Goal: Obtain resource: Obtain resource

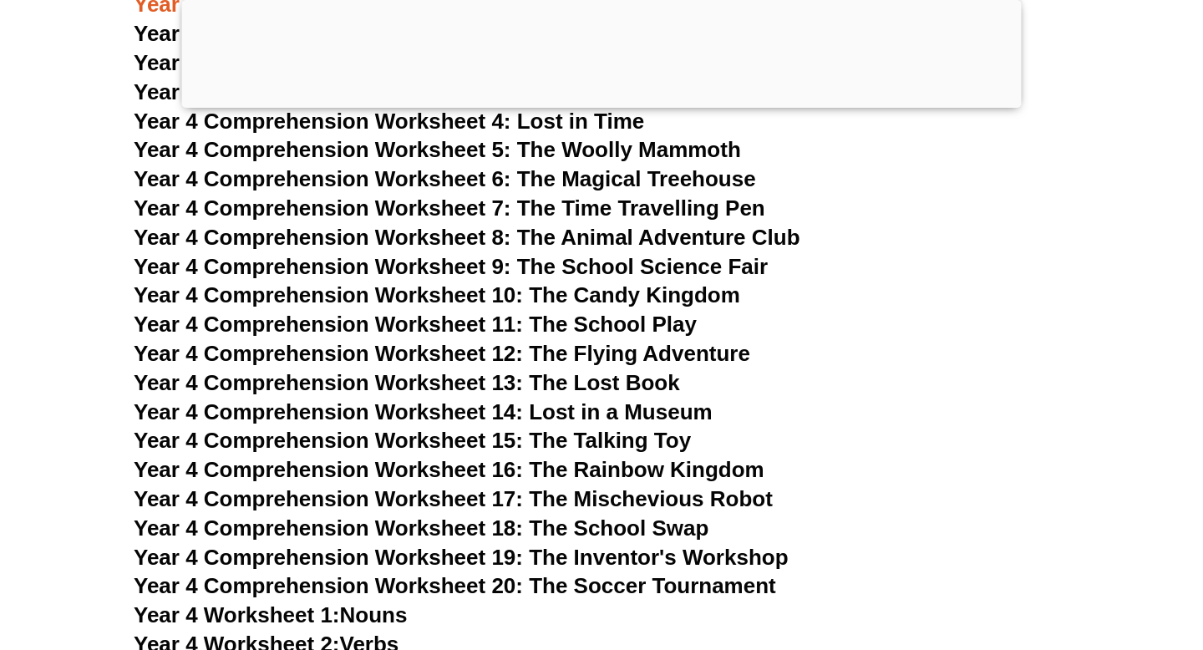
scroll to position [6846, 0]
click at [444, 526] on span "Year 4 Comprehension Worksheet 18: The School Swap" at bounding box center [421, 527] width 575 height 25
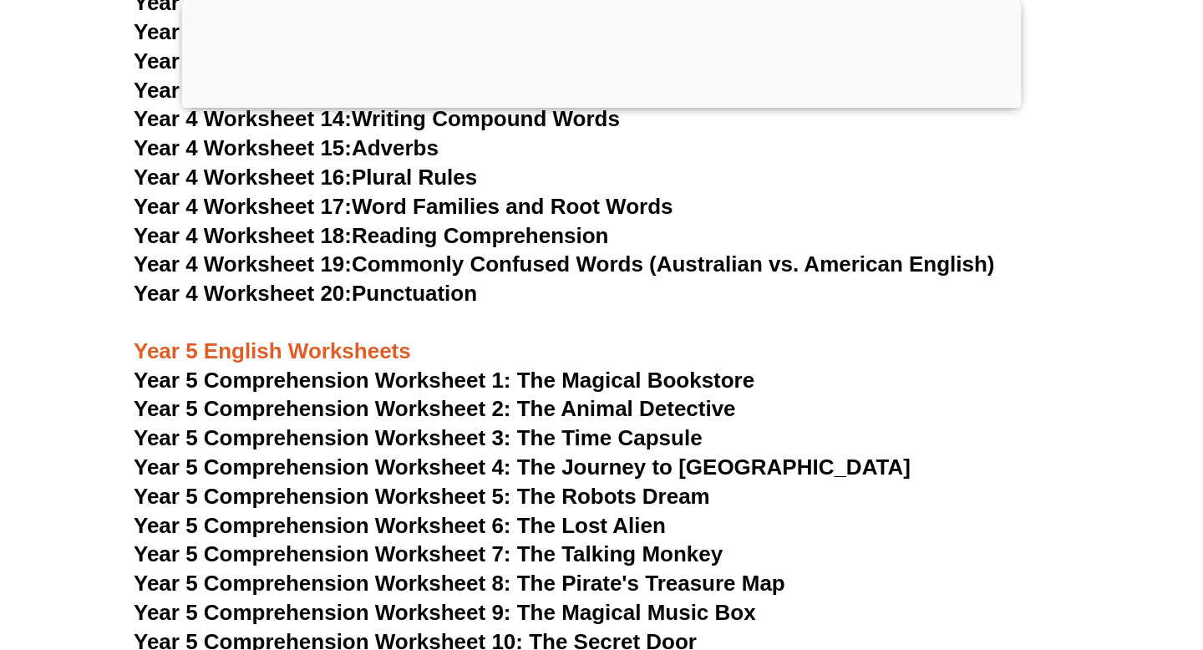
scroll to position [7722, 0]
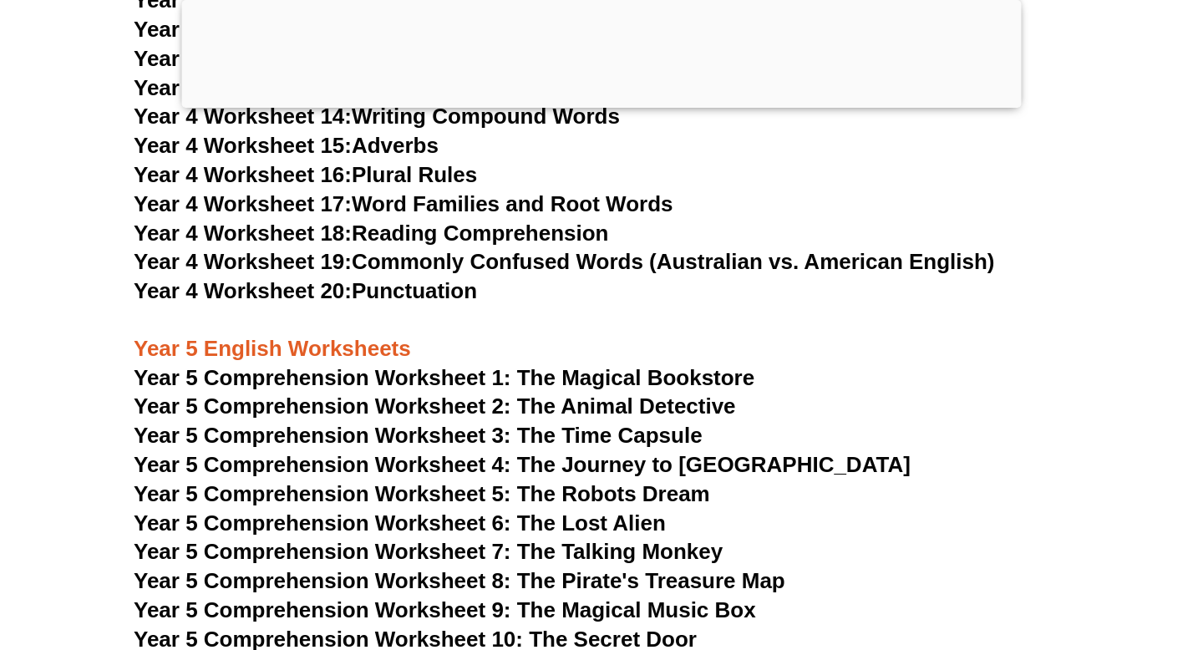
click at [362, 236] on link "Year 4 Worksheet 18: Reading Comprehension" at bounding box center [371, 233] width 474 height 25
click at [383, 286] on link "Year 4 Worksheet 20: Punctuation" at bounding box center [305, 290] width 343 height 25
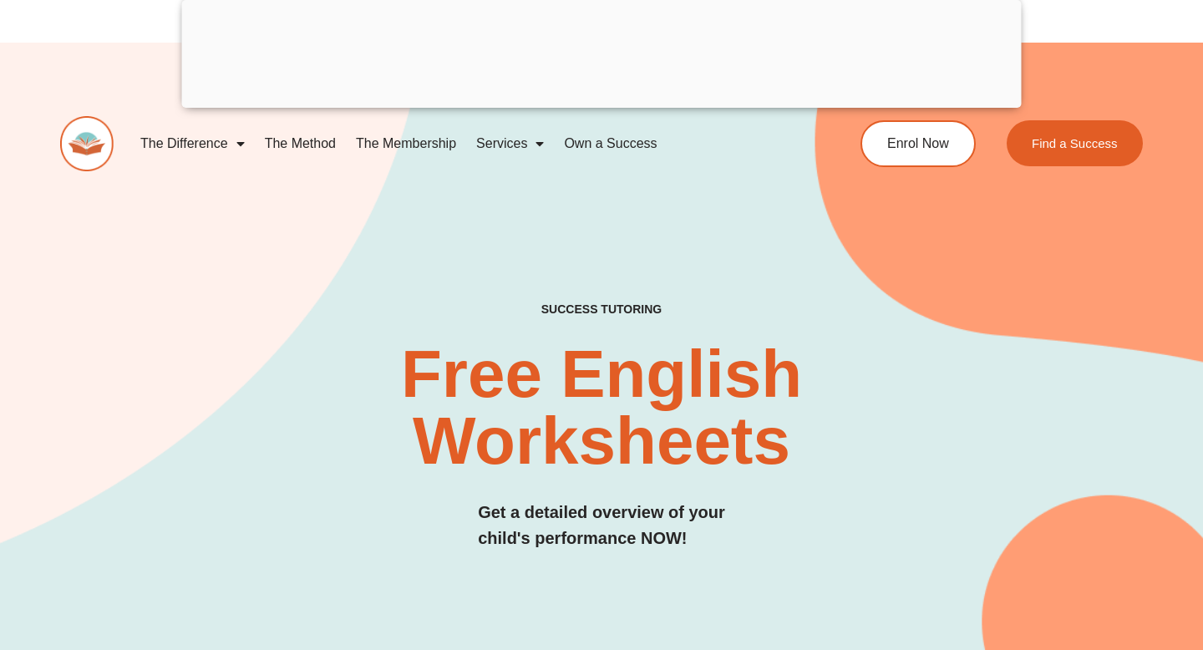
scroll to position [0, 0]
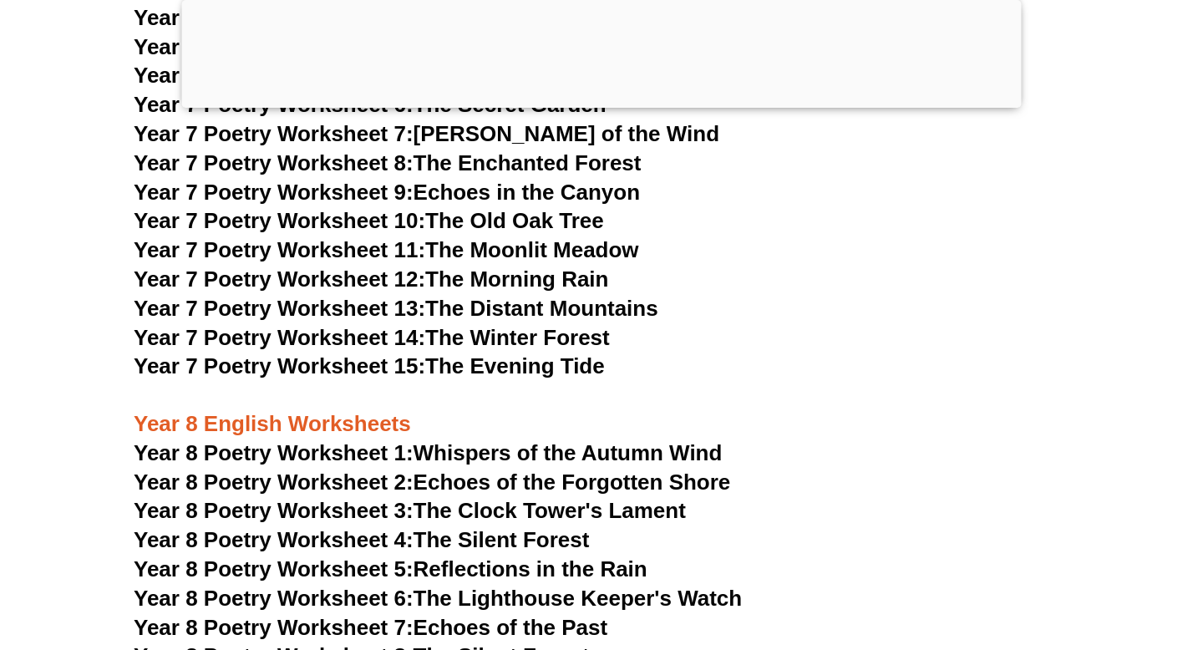
scroll to position [10743, 0]
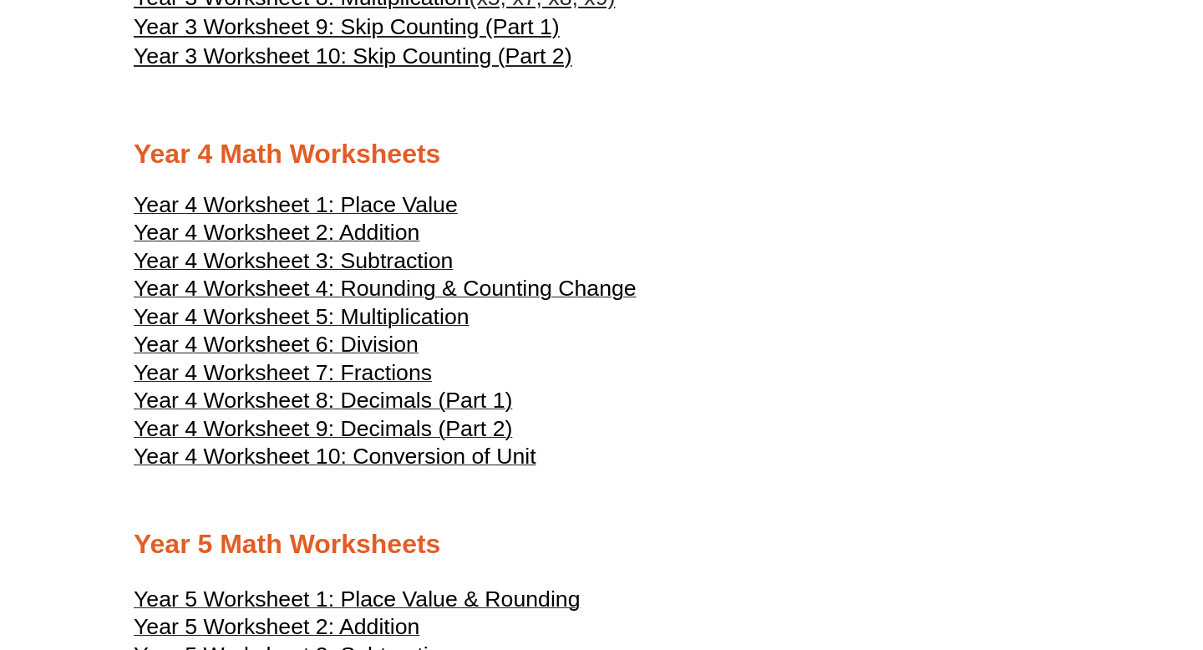
scroll to position [2009, 0]
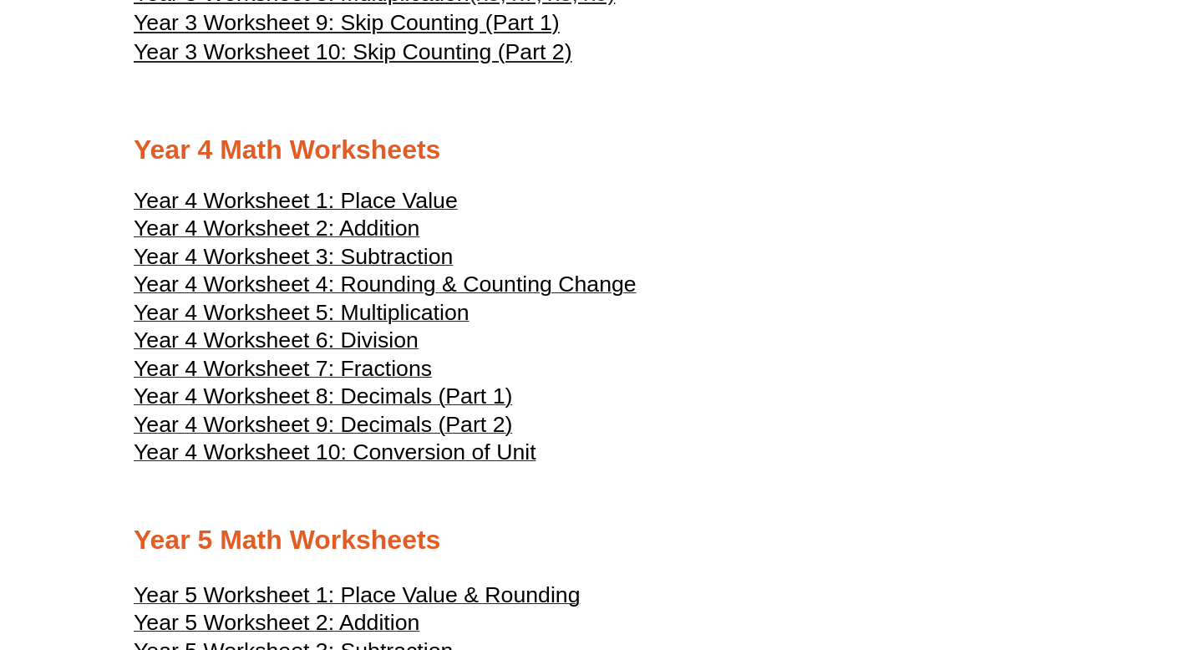
click at [347, 297] on span "Year 4 Worksheet 4: Rounding & Counting Change" at bounding box center [385, 283] width 503 height 25
